Goal: Information Seeking & Learning: Learn about a topic

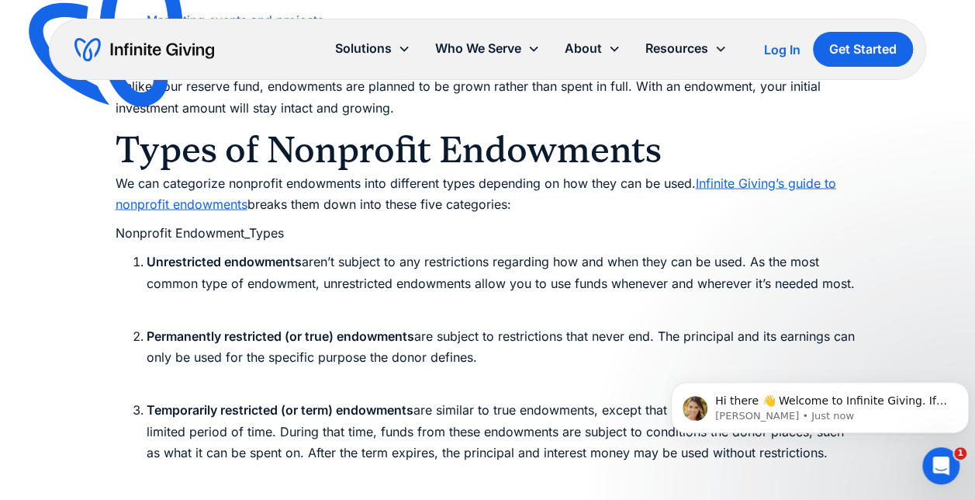
scroll to position [1397, 0]
click at [484, 321] on ol "Unrestricted endowments aren’t subject to any restrictions regarding how and wh…" at bounding box center [488, 431] width 745 height 360
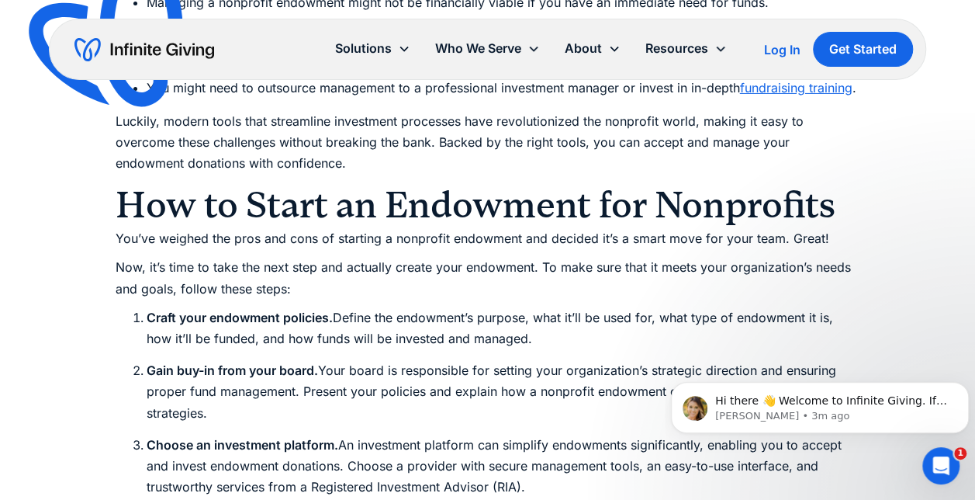
scroll to position [2560, 0]
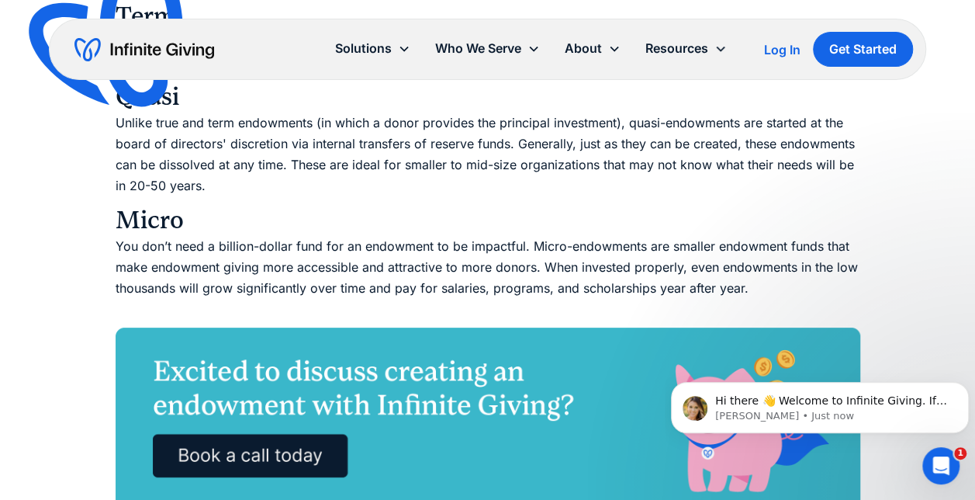
scroll to position [2948, 0]
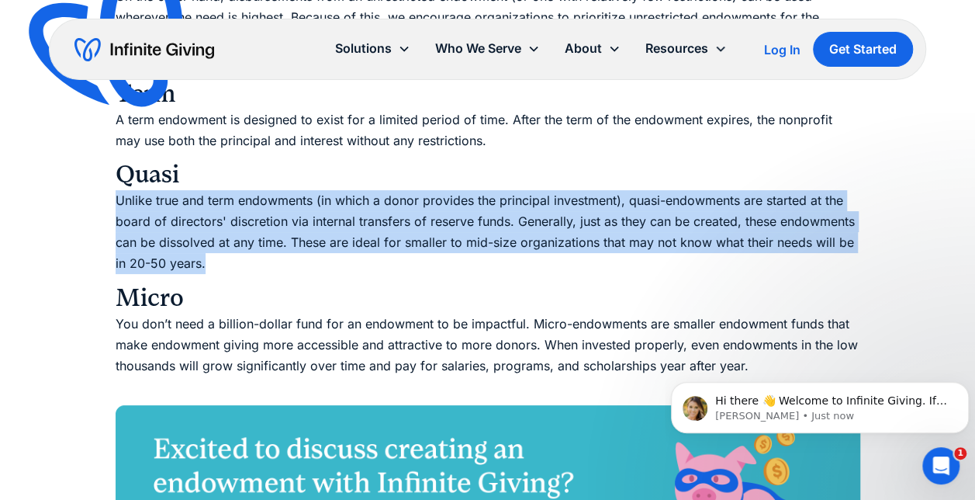
drag, startPoint x: 115, startPoint y: 201, endPoint x: 243, endPoint y: 261, distance: 141.3
click at [243, 261] on p "Unlike true and term endowments (in which a donor provides the principal invest…" at bounding box center [488, 232] width 745 height 85
copy p "Unlike true and term endowments (in which a donor provides the principal invest…"
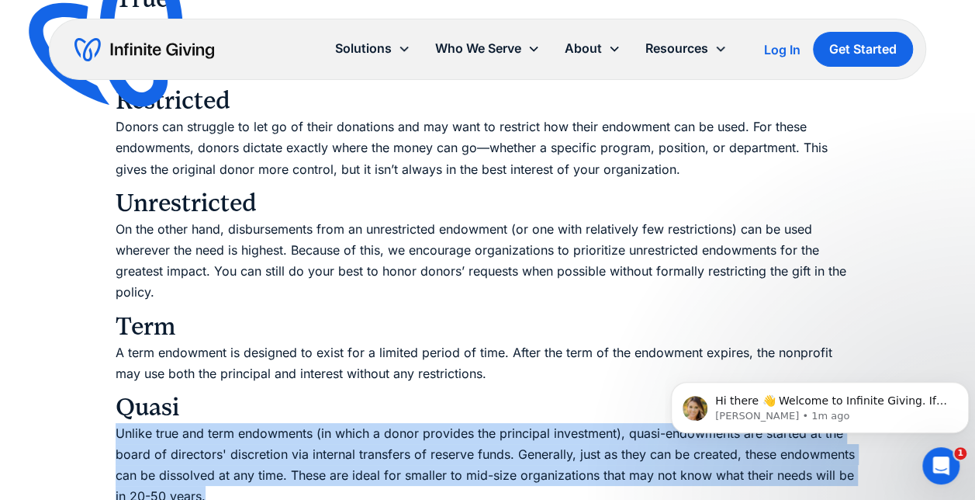
scroll to position [2793, 0]
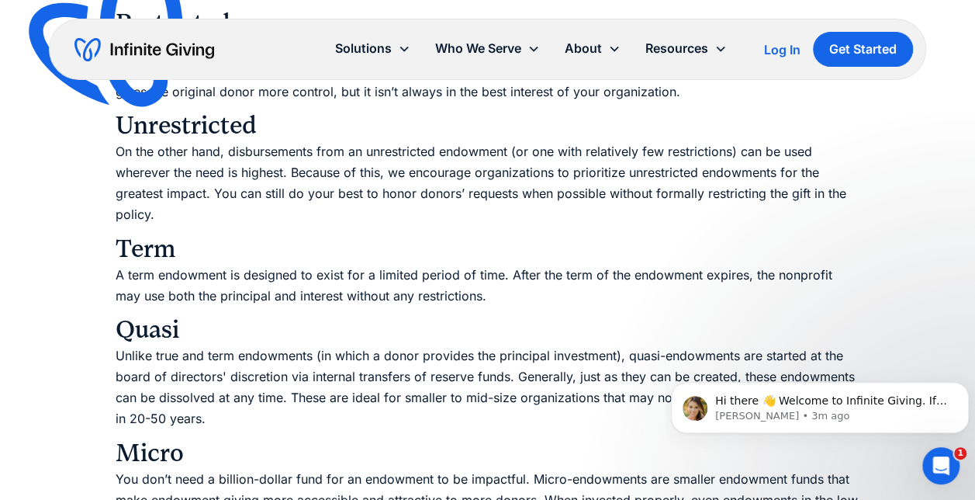
click at [509, 269] on p "A term endowment is designed to exist for a limited period of time. After the t…" at bounding box center [488, 286] width 745 height 42
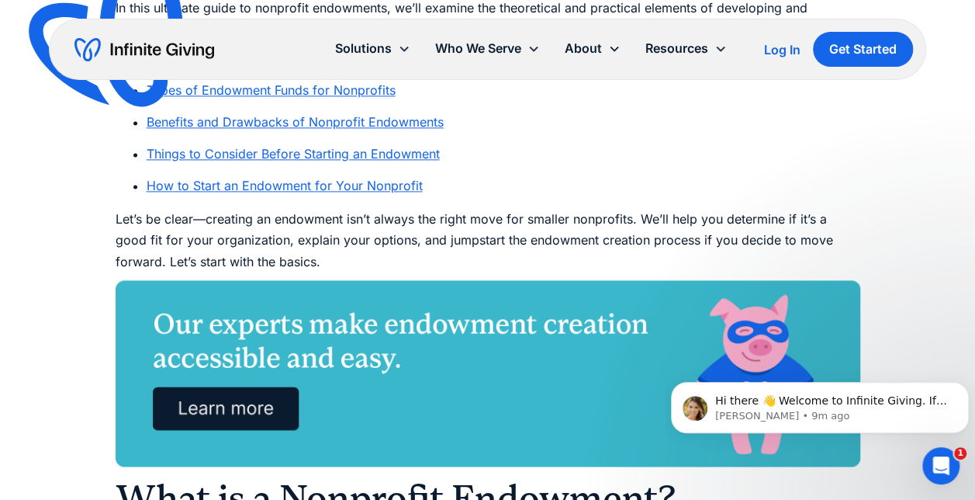
scroll to position [0, 0]
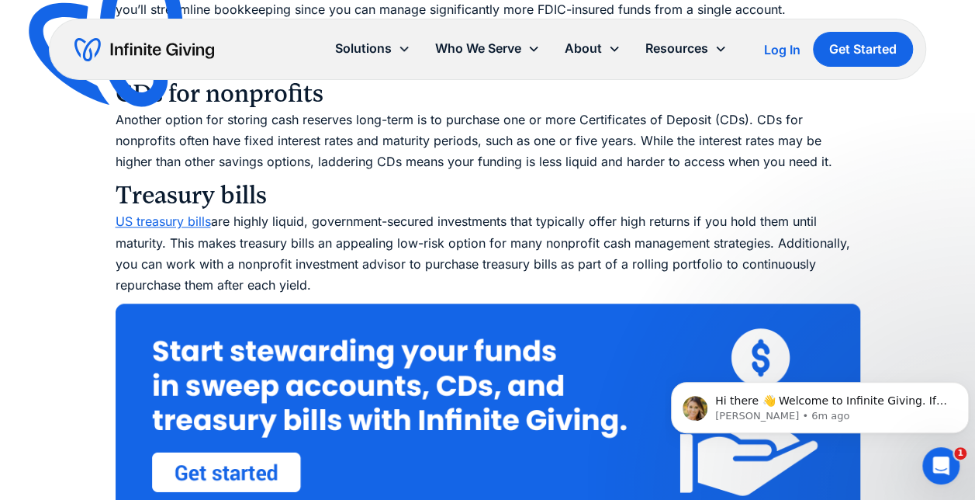
scroll to position [3724, 0]
